Goal: Check status: Check status

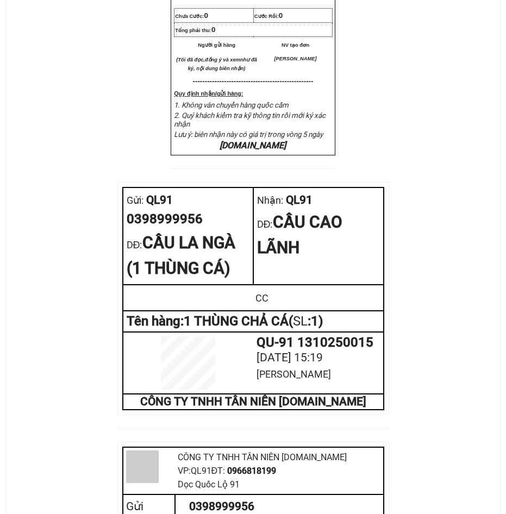
scroll to position [435, 0]
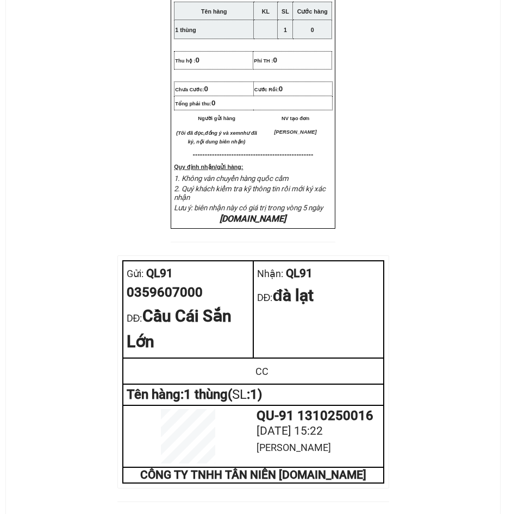
scroll to position [435, 0]
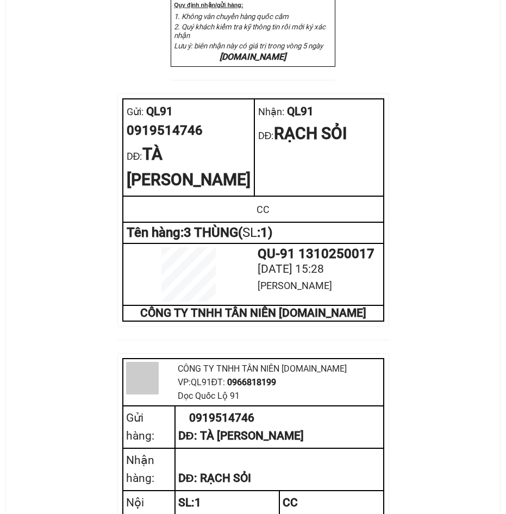
scroll to position [435, 0]
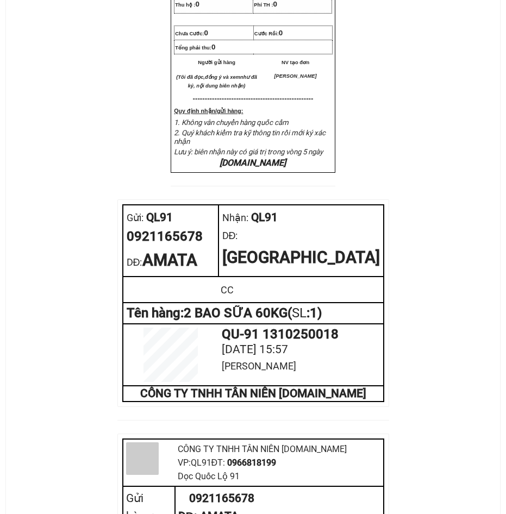
scroll to position [435, 0]
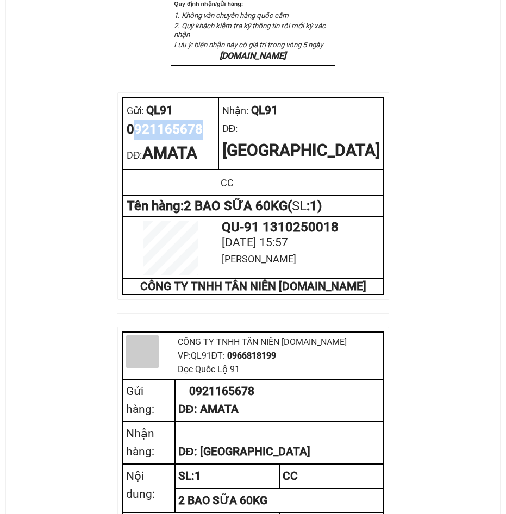
drag, startPoint x: 200, startPoint y: 163, endPoint x: 119, endPoint y: 164, distance: 80.9
click at [131, 140] on div "0921165678" at bounding box center [171, 130] width 88 height 21
click at [60, 287] on div "CTY TNHH T ÂN NIÊN [DOMAIN_NAME] VP Gửi: QL91 VP Nhận: QL91 ĐC: Dọc Quốc Lộ 9…" at bounding box center [253, 147] width 468 height 1029
